Goal: Task Accomplishment & Management: Use online tool/utility

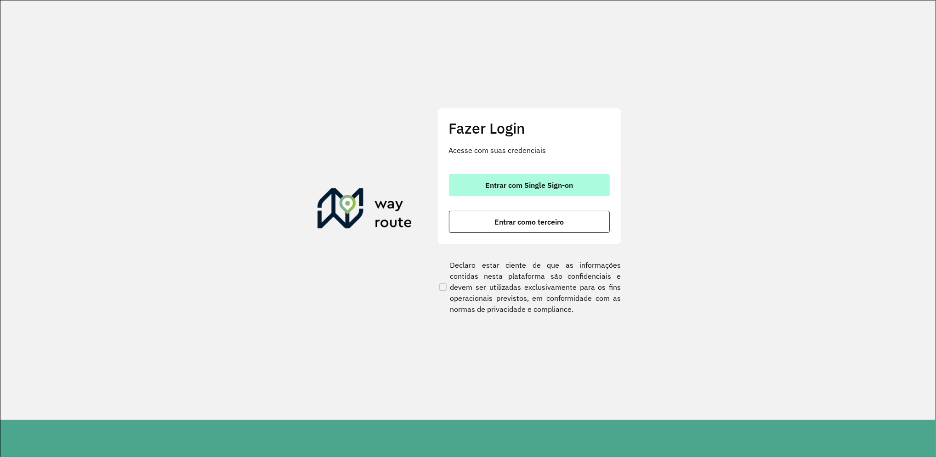
click at [520, 178] on button "Entrar com Single Sign-on" at bounding box center [529, 185] width 161 height 22
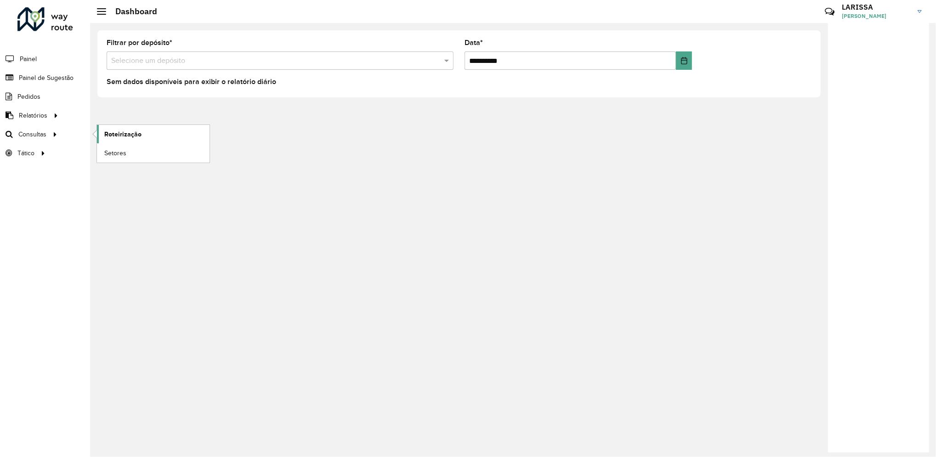
click at [110, 134] on span "Roteirização" at bounding box center [122, 135] width 37 height 10
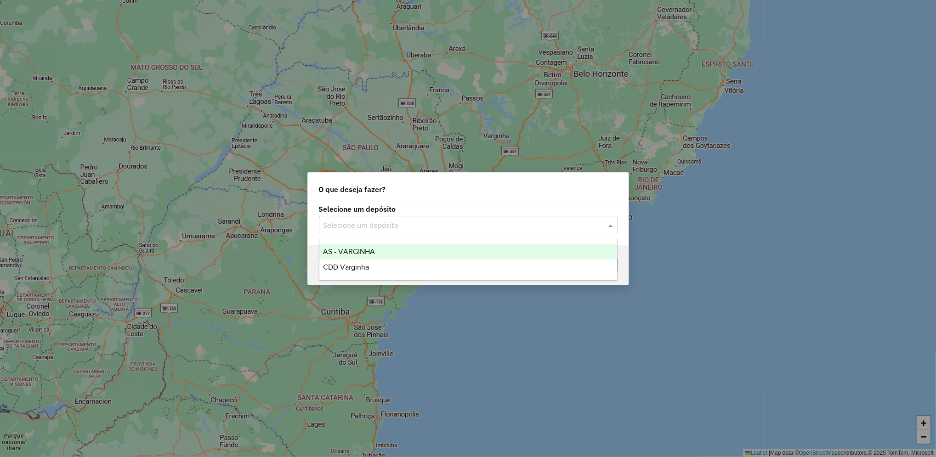
click at [427, 232] on div "Selecione um depósito" at bounding box center [468, 225] width 299 height 18
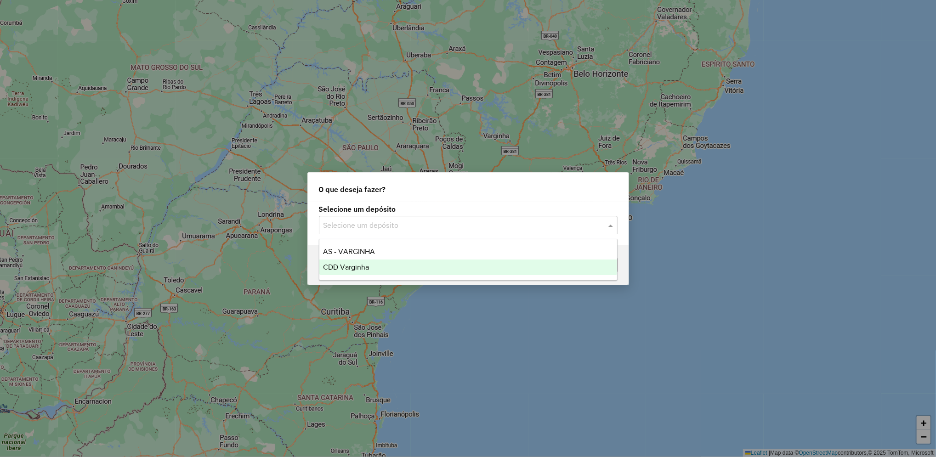
click at [369, 266] on span "CDD Varginha" at bounding box center [346, 267] width 46 height 8
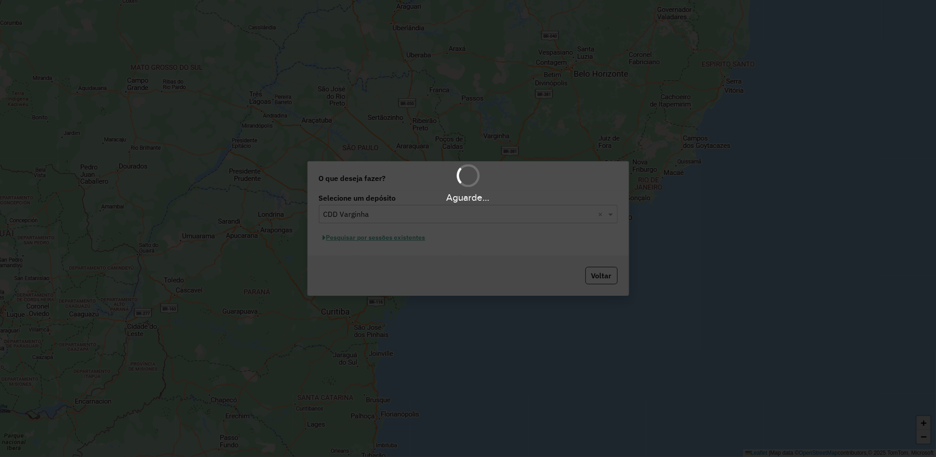
click at [420, 239] on div "Aguarde..." at bounding box center [468, 228] width 936 height 457
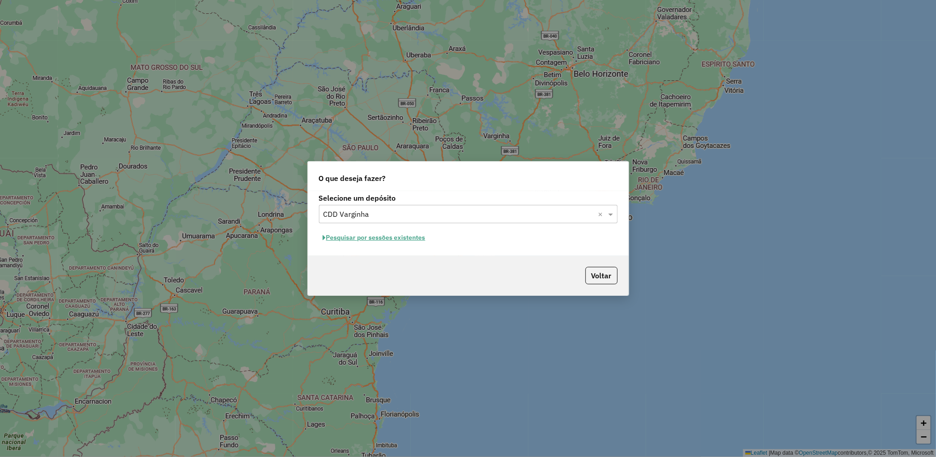
click at [403, 238] on button "Pesquisar por sessões existentes" at bounding box center [374, 238] width 111 height 14
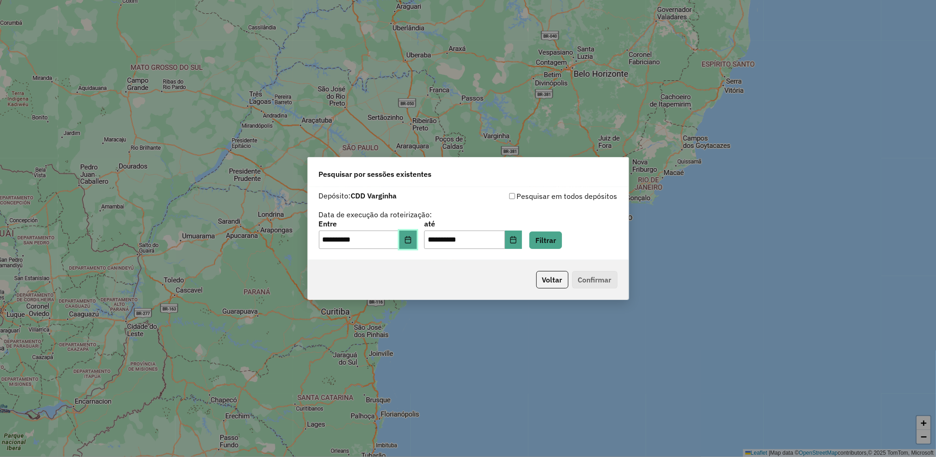
click at [415, 245] on button "Choose Date" at bounding box center [407, 240] width 17 height 18
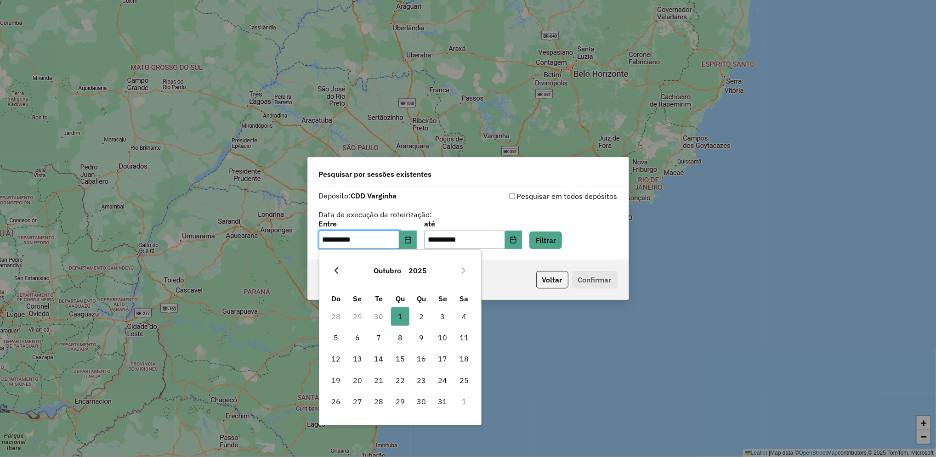
click at [332, 265] on button "Previous Month" at bounding box center [336, 270] width 15 height 15
click at [379, 401] on span "30" at bounding box center [379, 402] width 18 height 18
type input "**********"
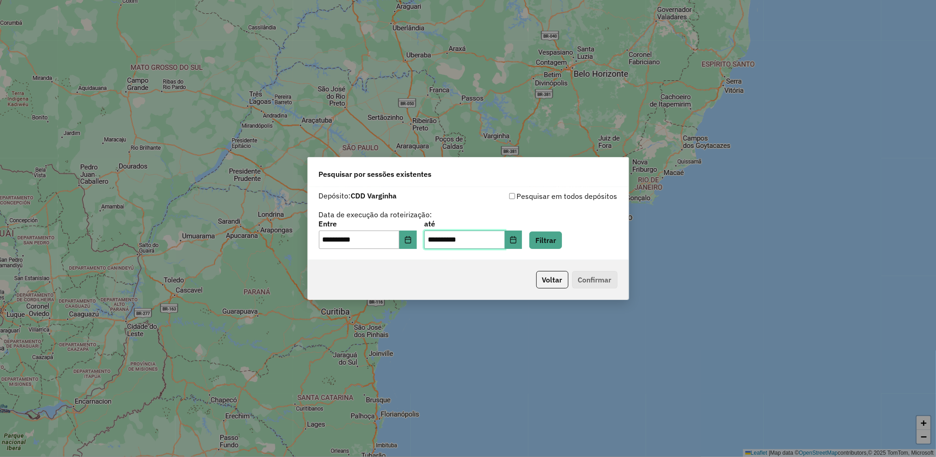
click at [504, 249] on input "**********" at bounding box center [464, 240] width 81 height 18
click at [523, 245] on button "Choose Date" at bounding box center [513, 240] width 17 height 18
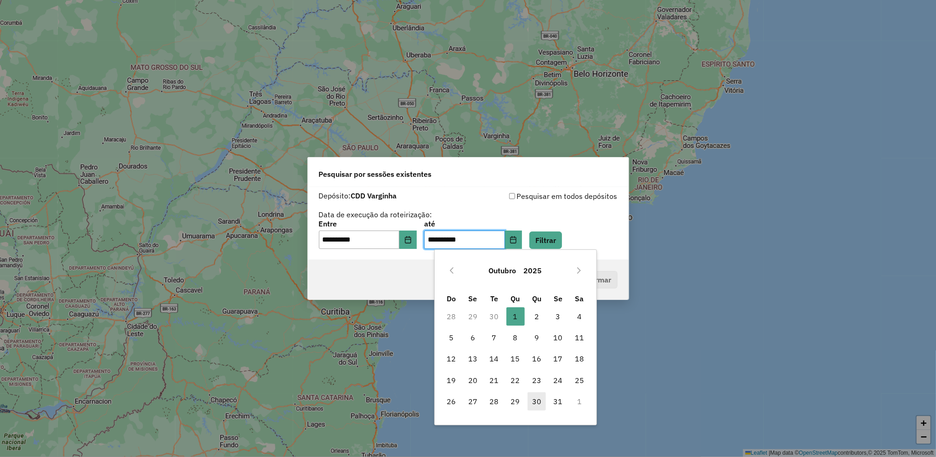
click at [541, 403] on span "30" at bounding box center [537, 402] width 18 height 18
type input "**********"
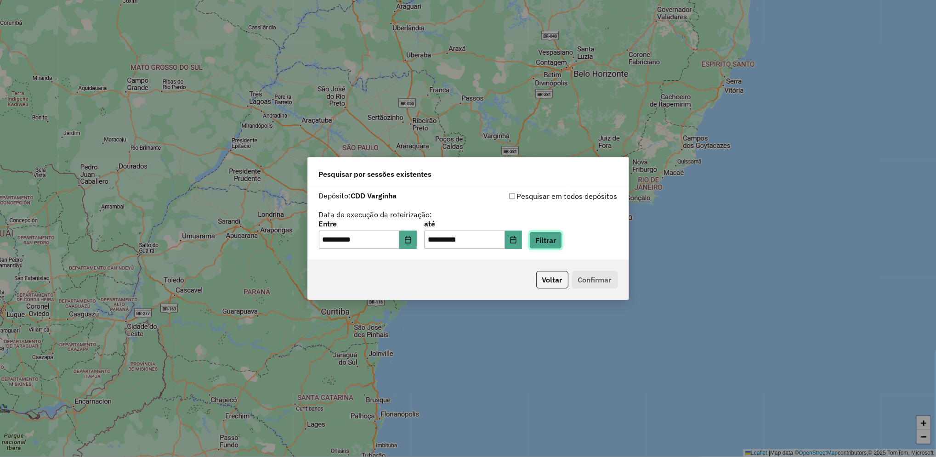
click at [562, 239] on button "Filtrar" at bounding box center [545, 240] width 33 height 17
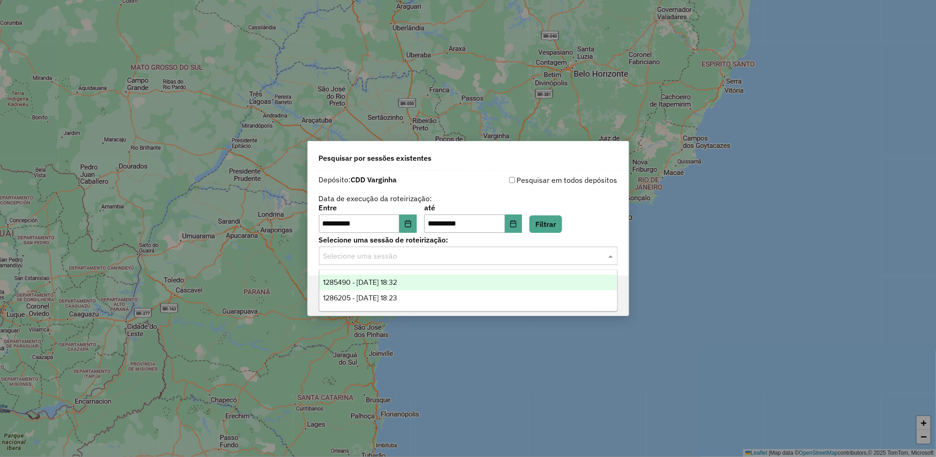
click at [427, 261] on input "text" at bounding box center [459, 256] width 271 height 11
click at [424, 277] on div "1285490 - 30/09/2025 18:32" at bounding box center [468, 283] width 298 height 16
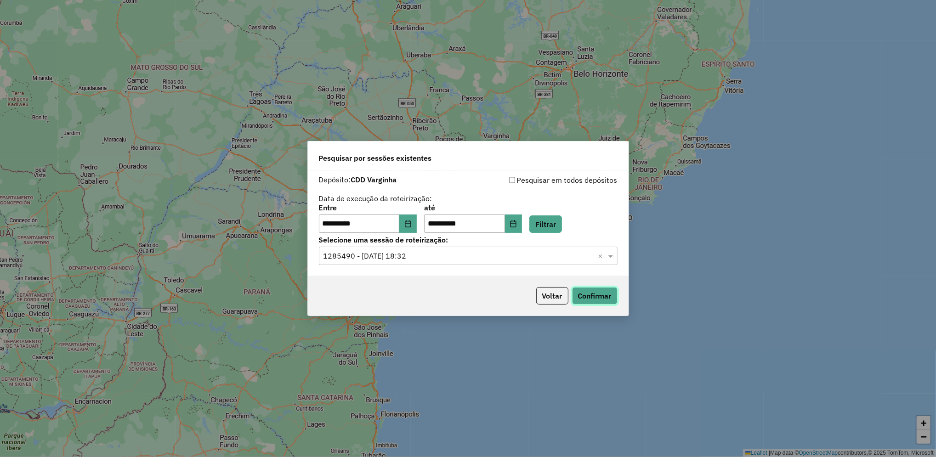
click at [610, 292] on button "Confirmar" at bounding box center [595, 295] width 46 height 17
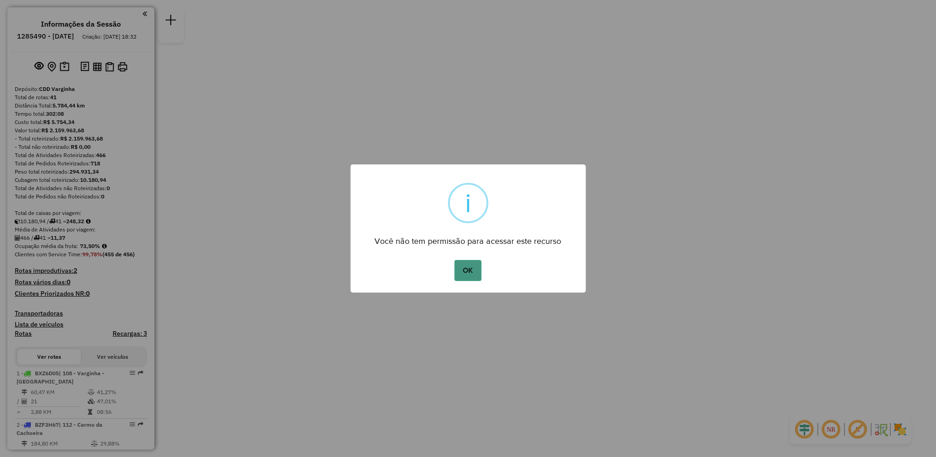
click at [469, 272] on button "OK" at bounding box center [468, 270] width 27 height 21
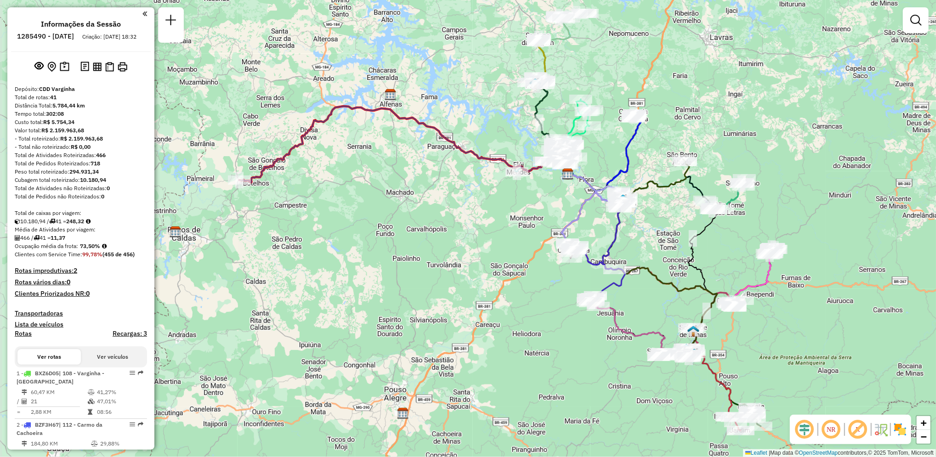
drag, startPoint x: 304, startPoint y: 260, endPoint x: 402, endPoint y: 204, distance: 112.2
click at [402, 204] on div "Janela de atendimento Grade de atendimento Capacidade Transportadoras Veículos …" at bounding box center [468, 228] width 936 height 457
